Goal: Information Seeking & Learning: Learn about a topic

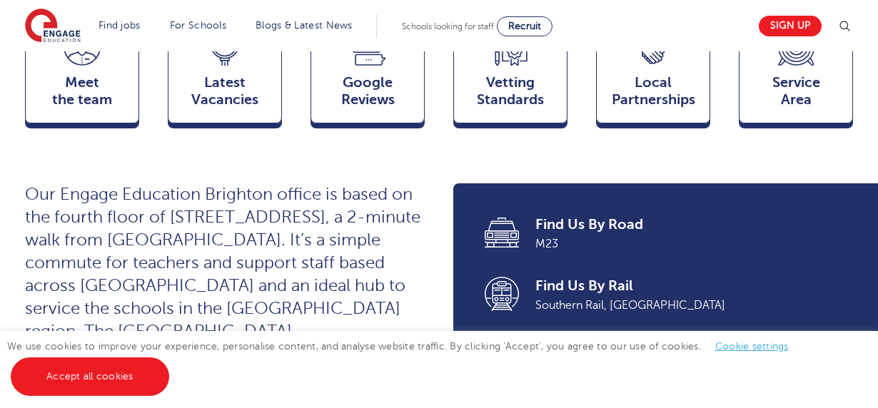
scroll to position [80, 0]
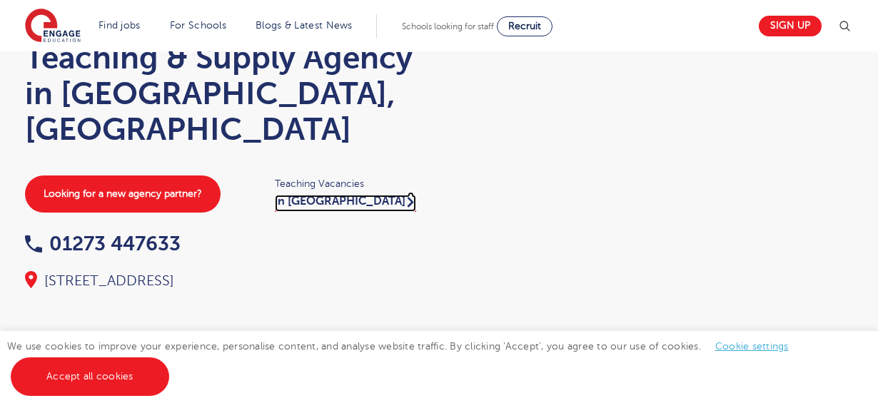
click at [316, 195] on link "in [GEOGRAPHIC_DATA]" at bounding box center [345, 203] width 141 height 17
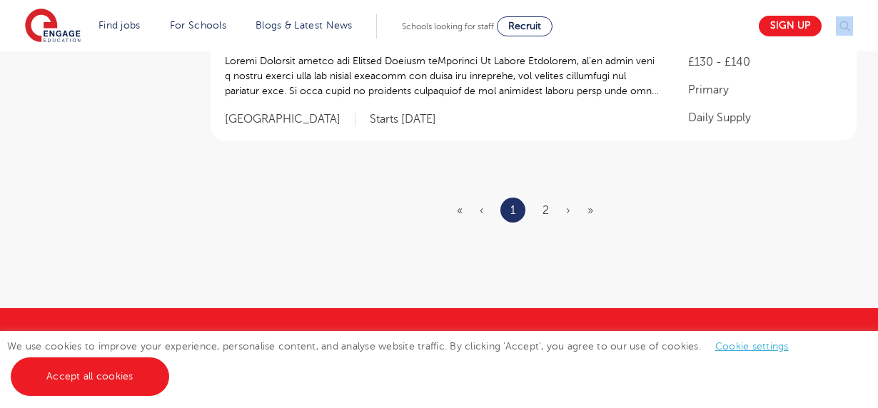
scroll to position [1962, 0]
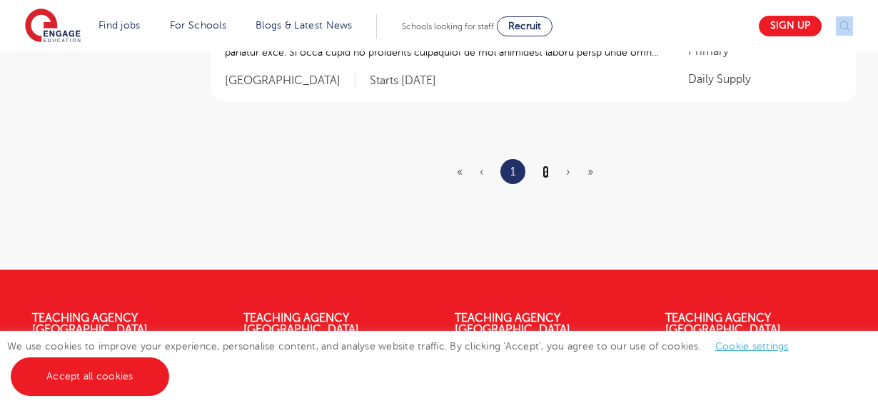
click at [545, 166] on link "2" at bounding box center [546, 172] width 6 height 13
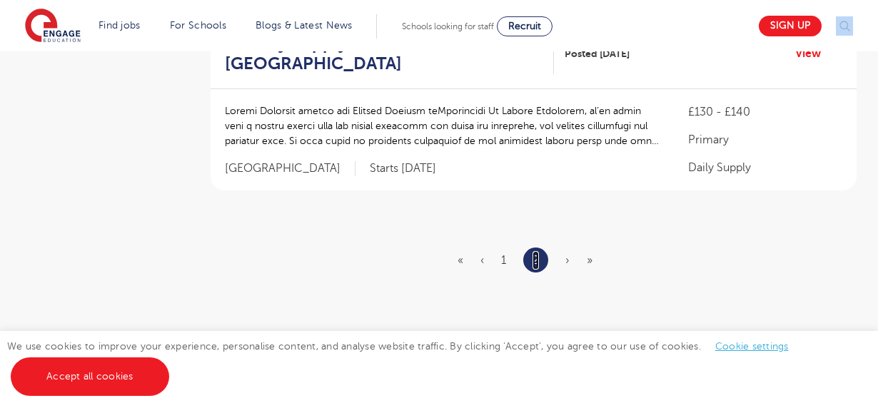
scroll to position [348, 0]
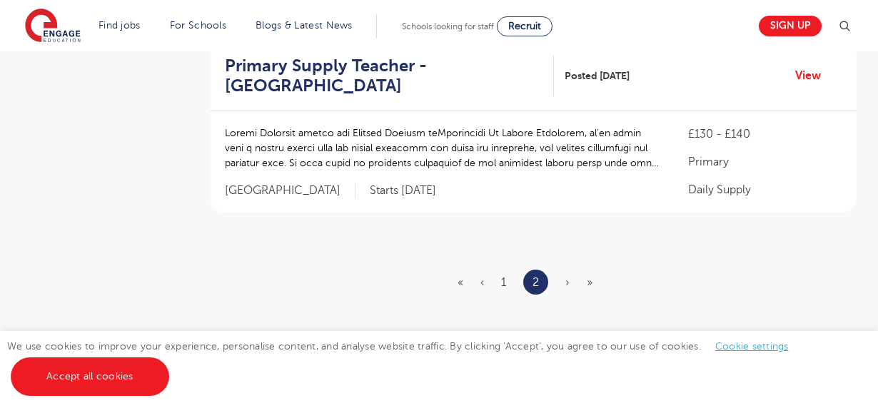
click at [564, 281] on ul "« ‹ 1 2 › »" at bounding box center [534, 282] width 152 height 25
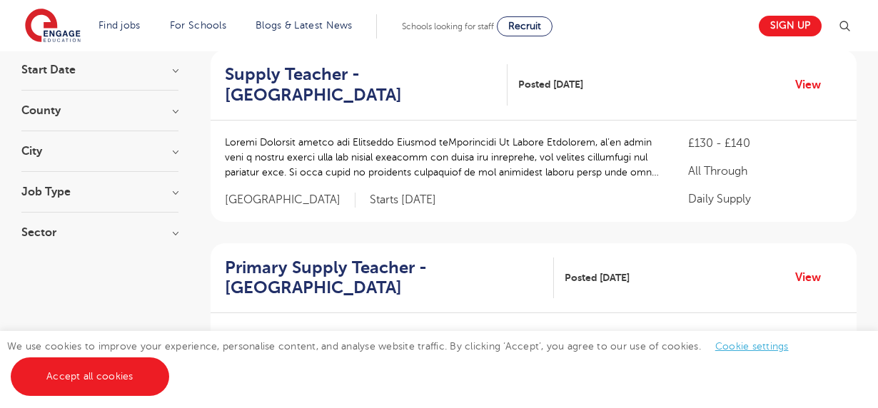
scroll to position [151, 0]
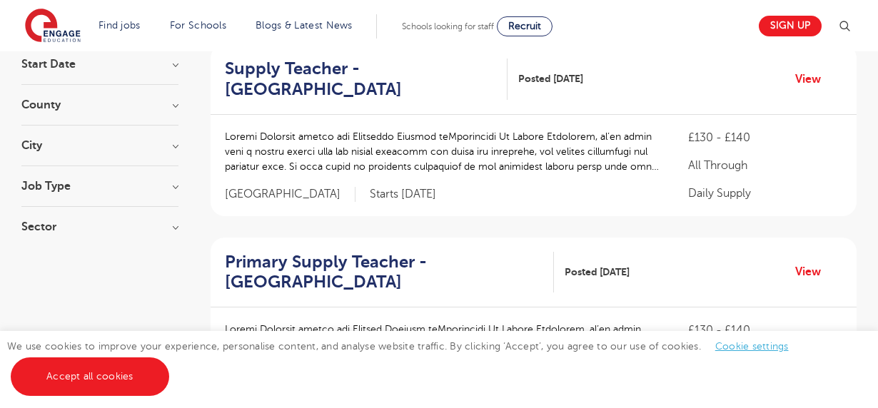
click at [174, 144] on h3 "City" at bounding box center [99, 145] width 157 height 11
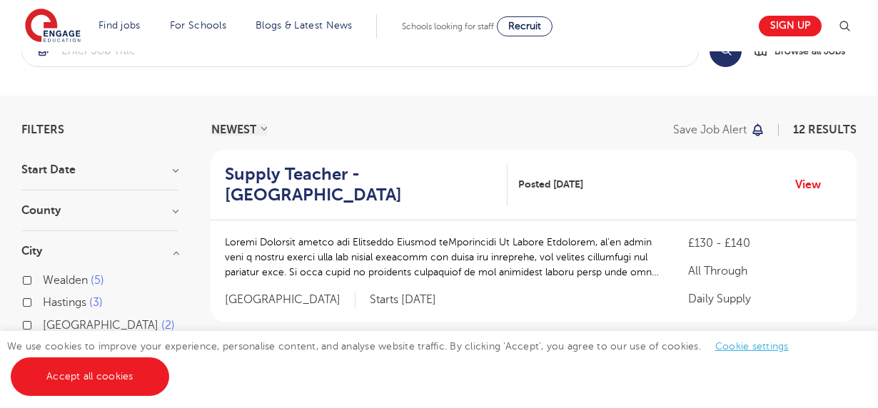
scroll to position [31, 0]
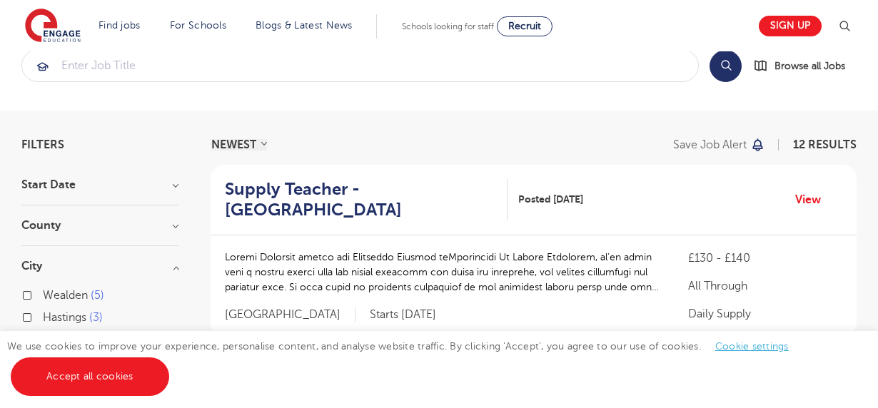
click at [178, 223] on h3 "County" at bounding box center [99, 225] width 157 height 11
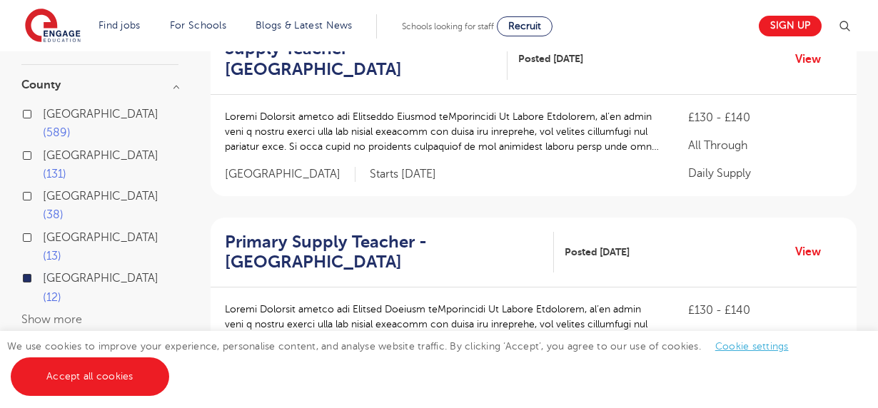
scroll to position [181, 0]
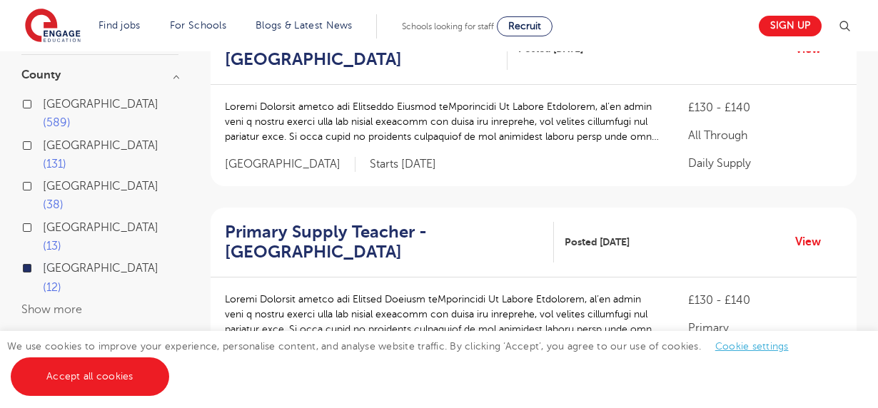
click at [31, 259] on div "[GEOGRAPHIC_DATA] 12" at bounding box center [99, 279] width 157 height 41
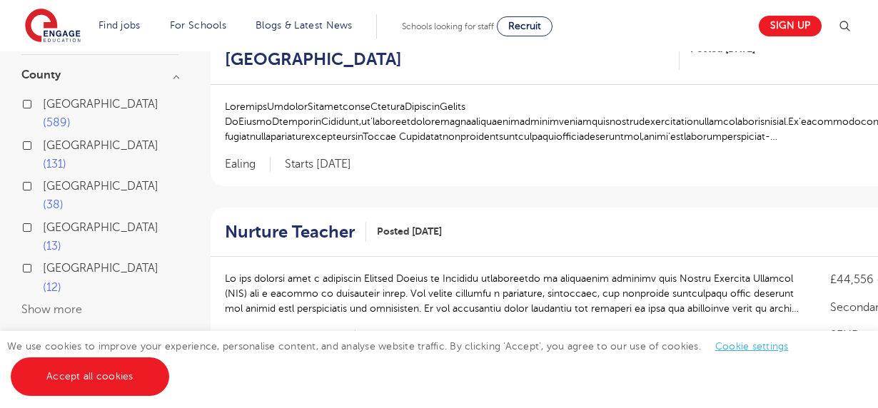
click at [43, 218] on label "[GEOGRAPHIC_DATA] 13" at bounding box center [111, 237] width 136 height 38
click at [43, 221] on input "[GEOGRAPHIC_DATA] 13" at bounding box center [47, 225] width 9 height 9
checkbox input "true"
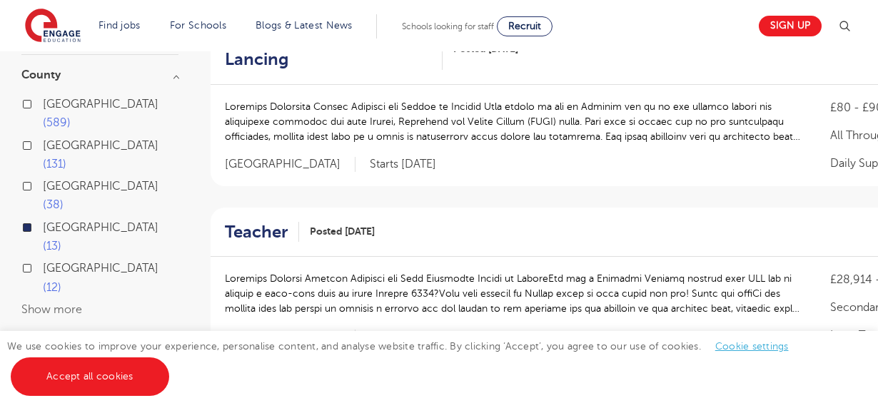
click at [43, 259] on label "[GEOGRAPHIC_DATA] 12" at bounding box center [111, 278] width 136 height 38
click at [43, 262] on input "[GEOGRAPHIC_DATA] 12" at bounding box center [47, 266] width 9 height 9
checkbox input "true"
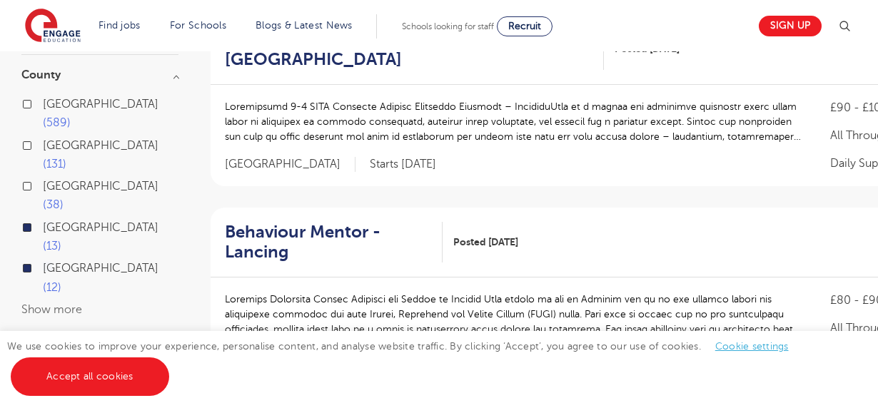
click at [43, 218] on label "[GEOGRAPHIC_DATA] 13" at bounding box center [111, 237] width 136 height 38
click at [43, 221] on input "[GEOGRAPHIC_DATA] 13" at bounding box center [47, 225] width 9 height 9
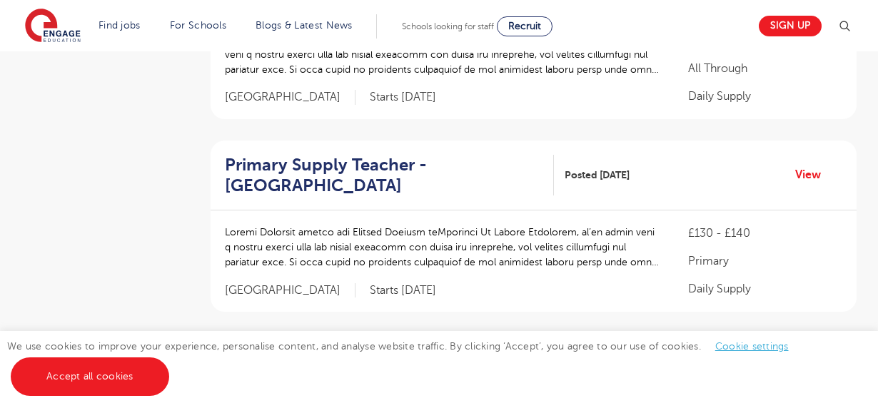
scroll to position [1927, 0]
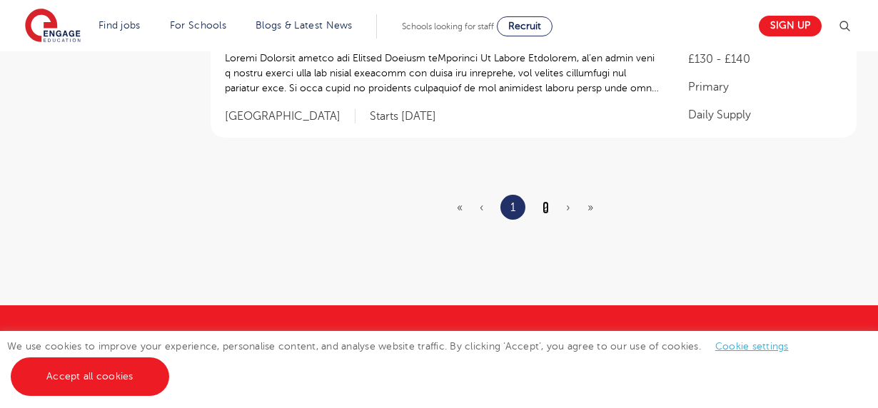
click at [545, 205] on link "2" at bounding box center [546, 207] width 6 height 13
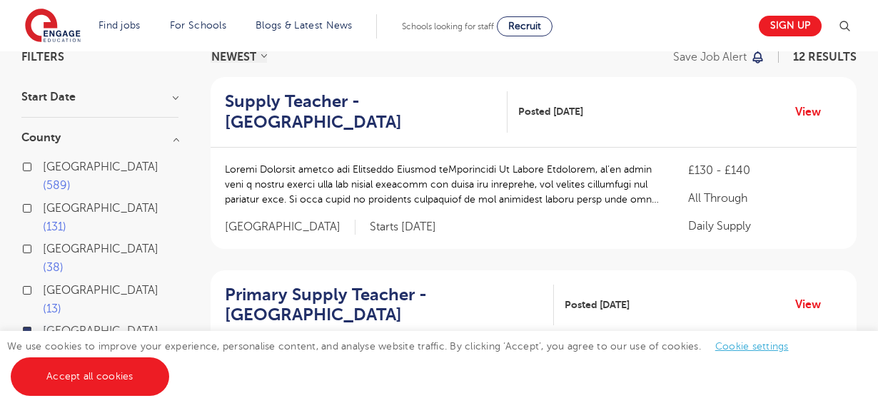
scroll to position [134, 0]
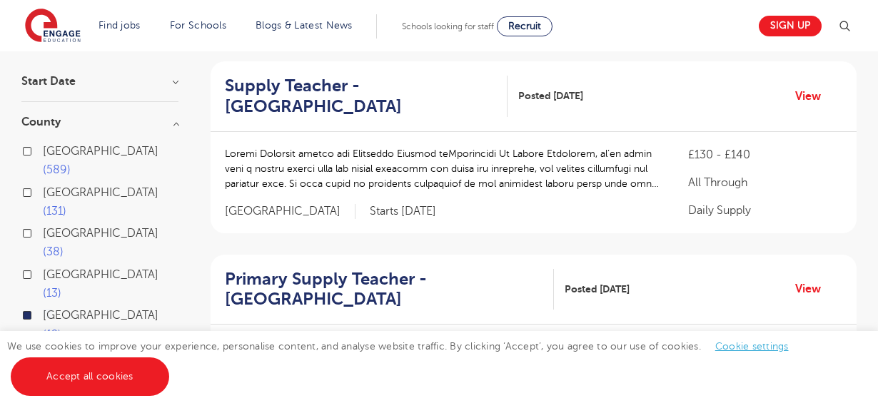
click at [43, 266] on label "[GEOGRAPHIC_DATA] 13" at bounding box center [111, 285] width 136 height 38
click at [43, 268] on input "[GEOGRAPHIC_DATA] 13" at bounding box center [47, 272] width 9 height 9
checkbox input "true"
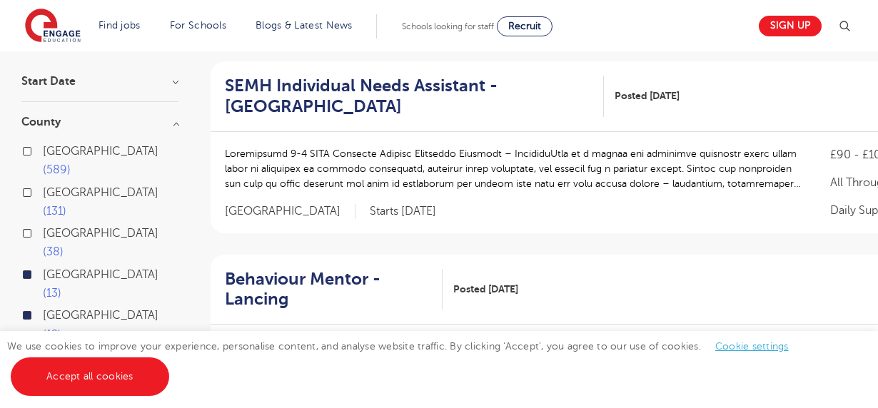
click at [43, 306] on label "[GEOGRAPHIC_DATA] 12" at bounding box center [111, 325] width 136 height 38
click at [43, 309] on input "[GEOGRAPHIC_DATA] 12" at bounding box center [47, 313] width 9 height 9
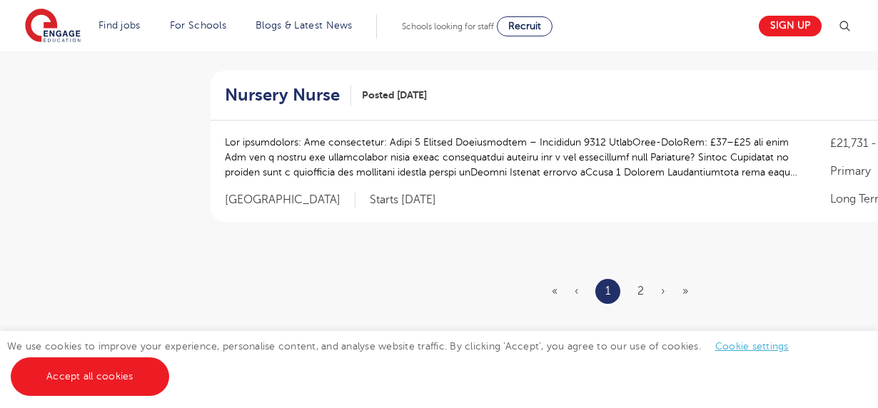
scroll to position [1723, 0]
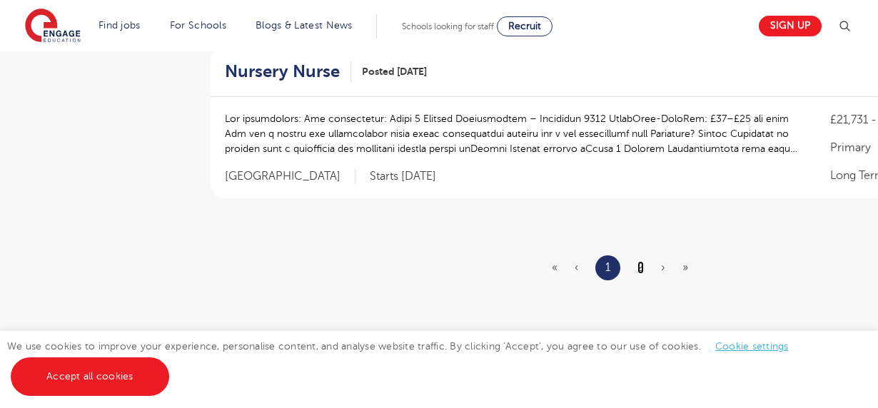
click at [637, 263] on link "2" at bounding box center [640, 267] width 6 height 13
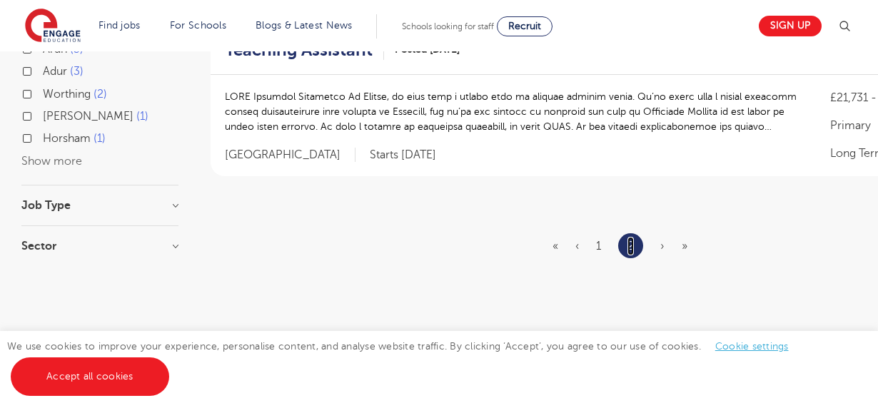
scroll to position [535, 0]
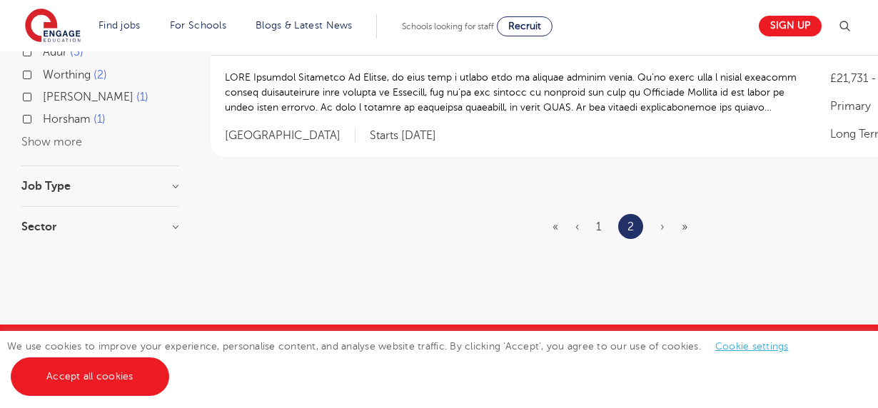
click at [662, 226] on span "›" at bounding box center [662, 227] width 4 height 13
click at [682, 223] on span "»" at bounding box center [685, 227] width 6 height 13
click at [685, 227] on span "»" at bounding box center [685, 227] width 6 height 13
